Goal: Register for event/course

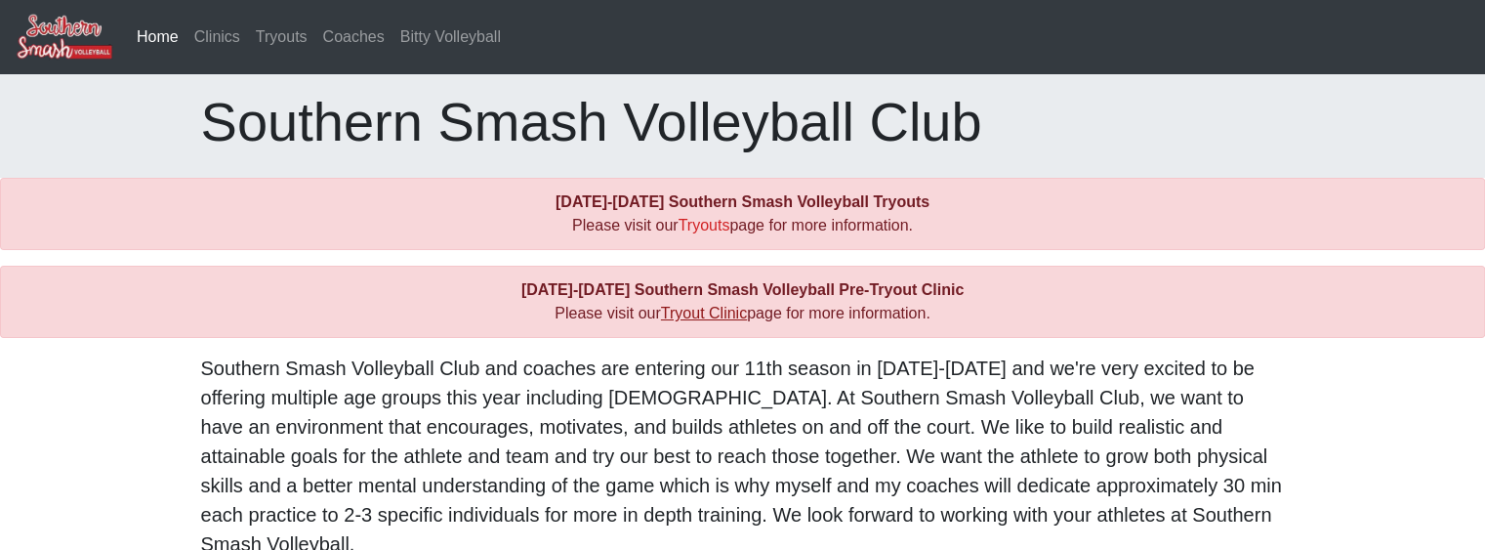
click at [732, 309] on link "Tryout Clinic" at bounding box center [704, 313] width 86 height 17
click at [695, 227] on link "Tryouts" at bounding box center [705, 225] width 52 height 17
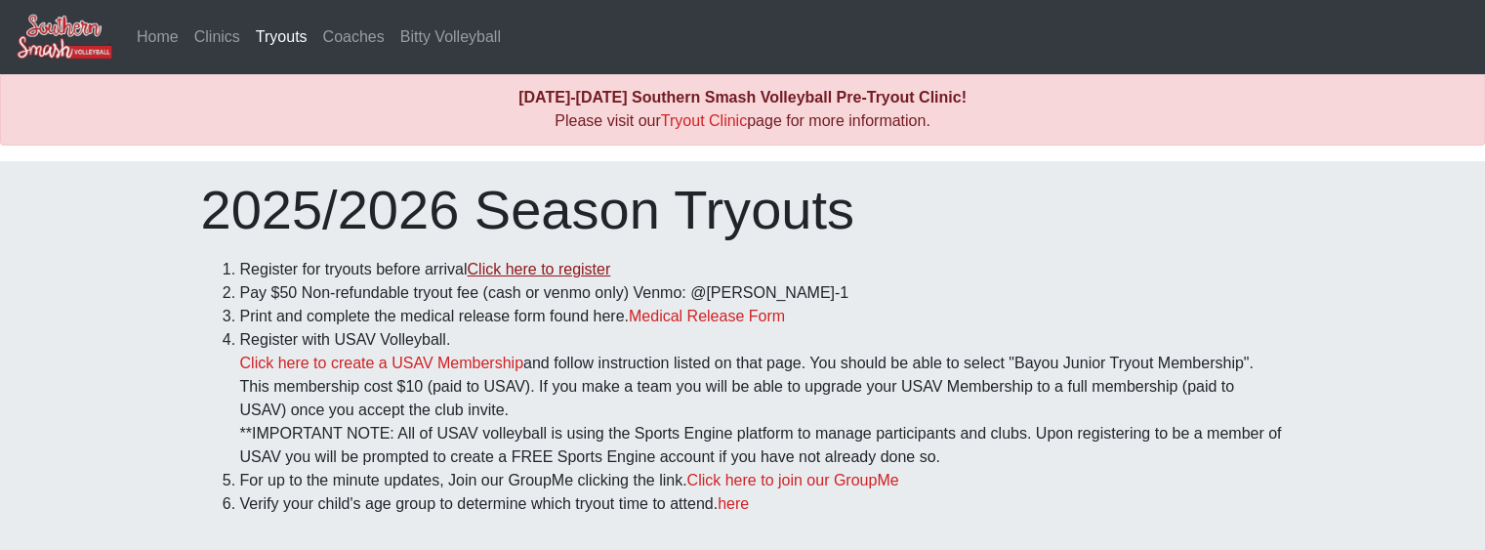
click at [558, 269] on link "Click here to register" at bounding box center [539, 269] width 144 height 17
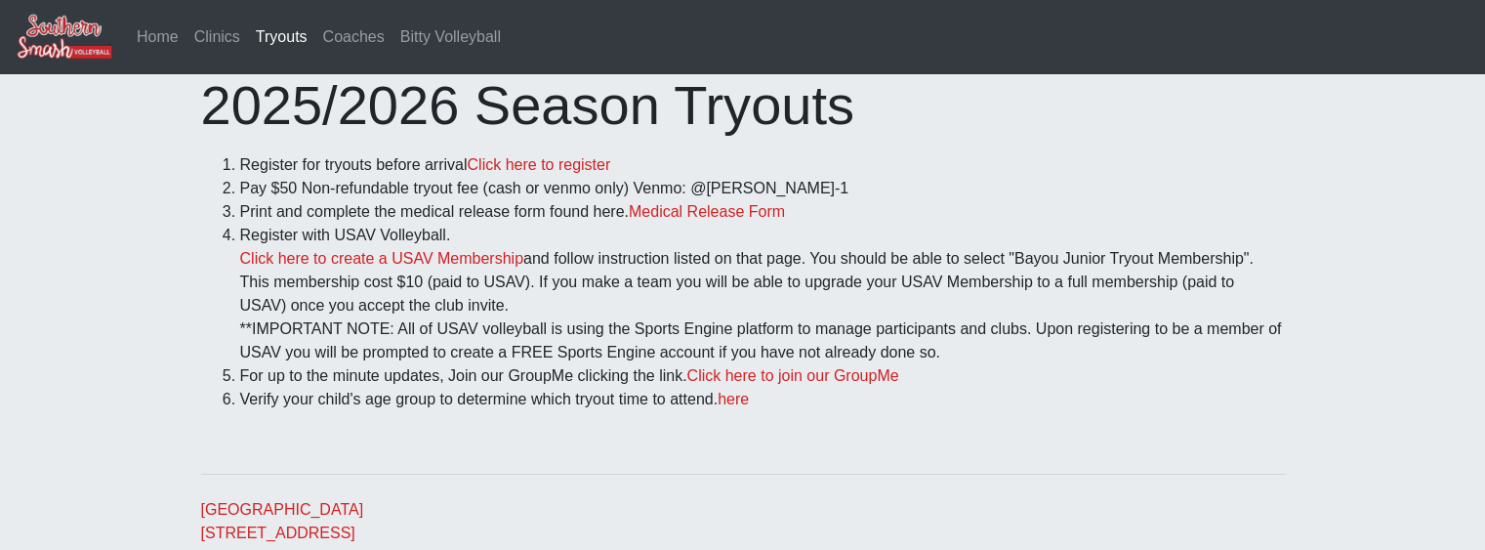
scroll to position [98, 0]
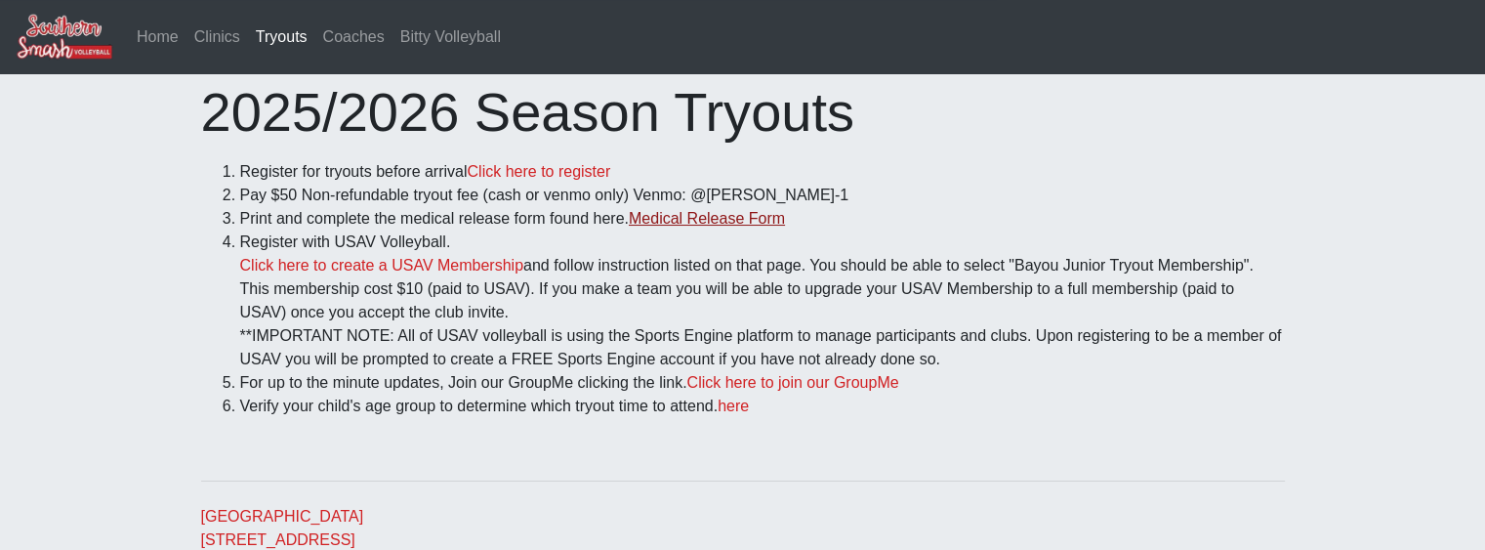
click at [699, 221] on link "Medical Release Form" at bounding box center [707, 218] width 156 height 17
click at [301, 267] on link "Click here to create a USAV Membership" at bounding box center [381, 265] width 283 height 17
click at [722, 387] on link "Click here to join our GroupMe" at bounding box center [793, 382] width 212 height 17
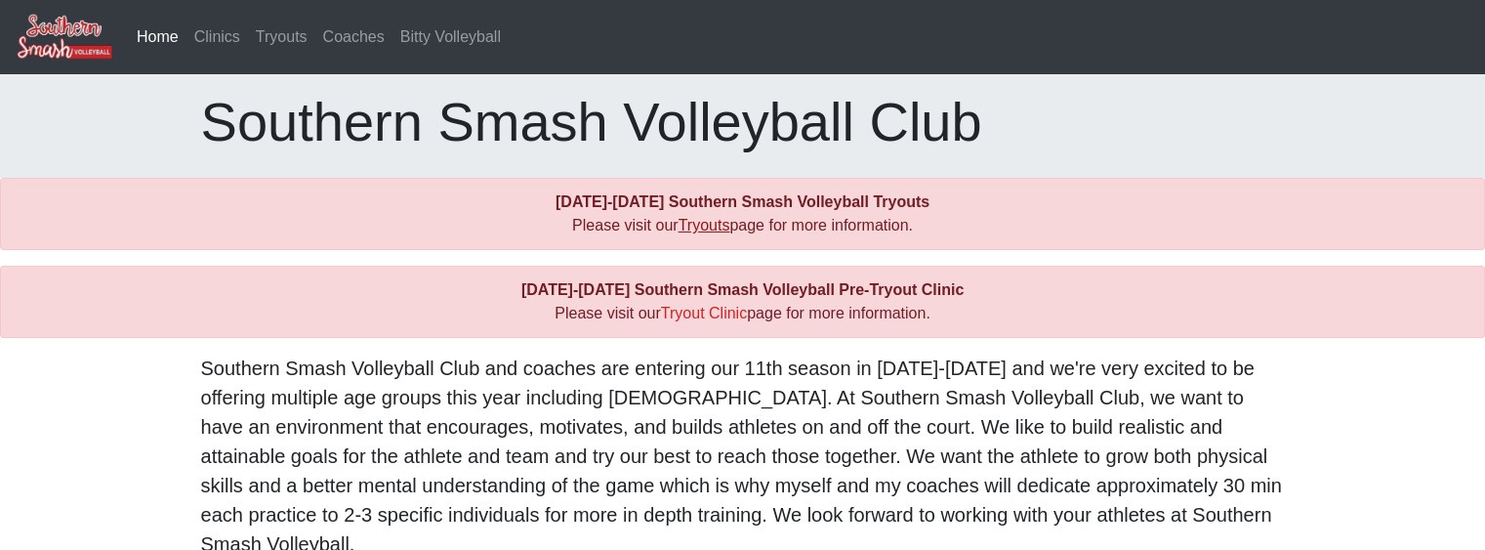
click at [717, 232] on link "Tryouts" at bounding box center [705, 225] width 52 height 17
drag, startPoint x: 603, startPoint y: 319, endPoint x: 568, endPoint y: 323, distance: 35.4
drag, startPoint x: 568, startPoint y: 323, endPoint x: 295, endPoint y: 265, distance: 279.6
click at [295, 265] on body "Home (current) Clinics Tryouts Coaches Bitty Volleyball Southern Smash Volleyba…" at bounding box center [742, 340] width 1485 height 681
click at [697, 315] on link "Tryout Clinic" at bounding box center [704, 313] width 86 height 17
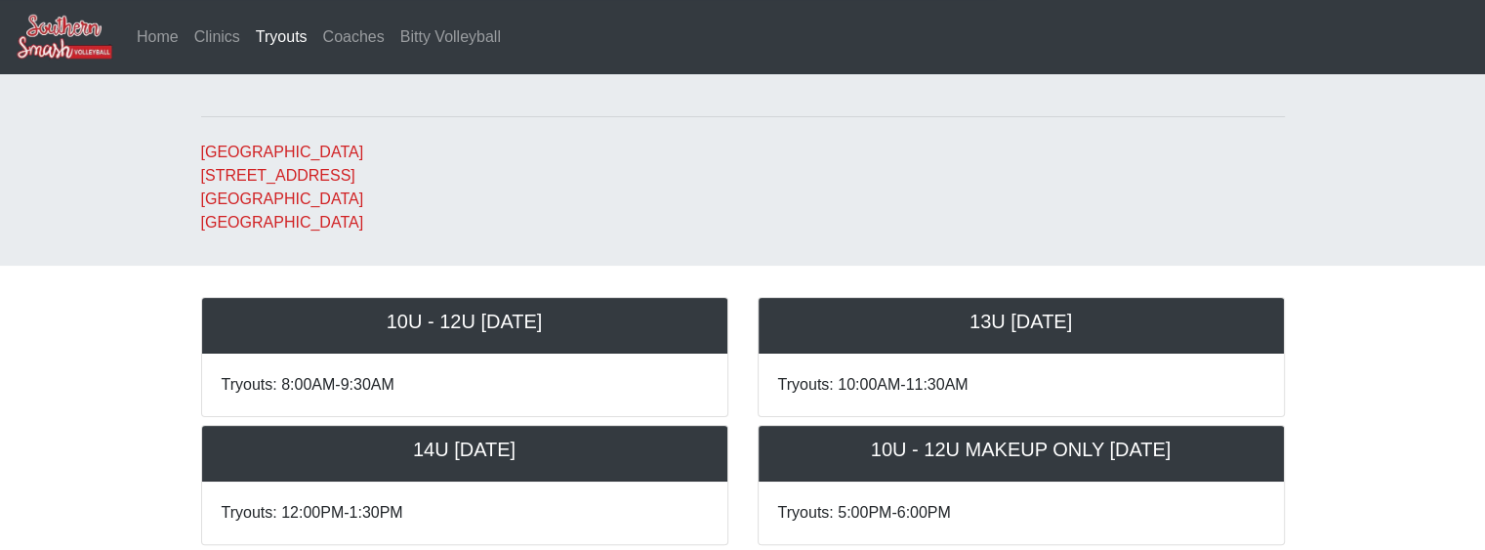
scroll to position [488, 0]
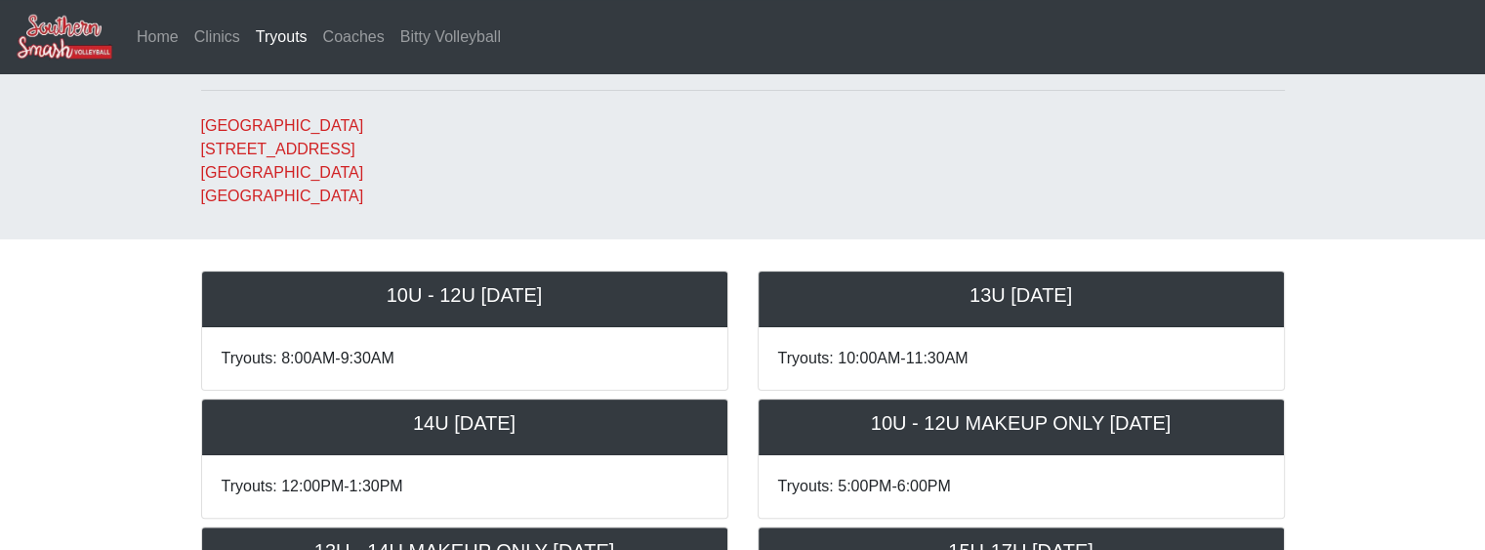
click at [468, 306] on h5 "10U - 12U [DATE]" at bounding box center [465, 294] width 486 height 23
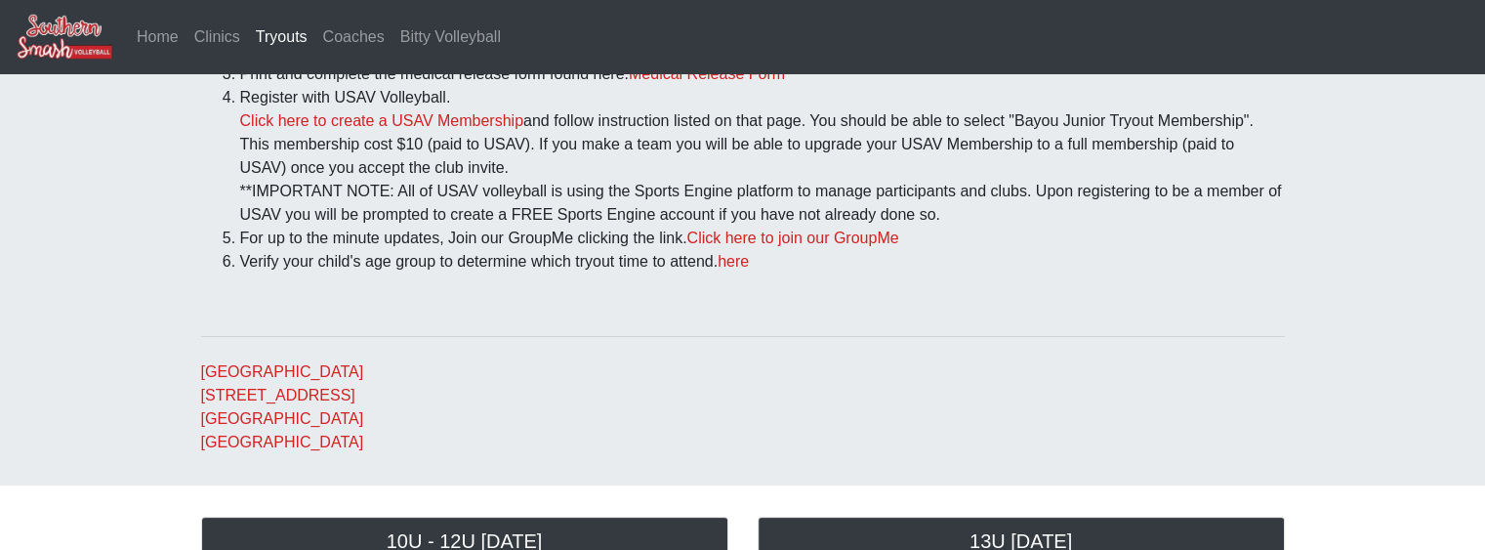
scroll to position [195, 0]
